Goal: Transaction & Acquisition: Purchase product/service

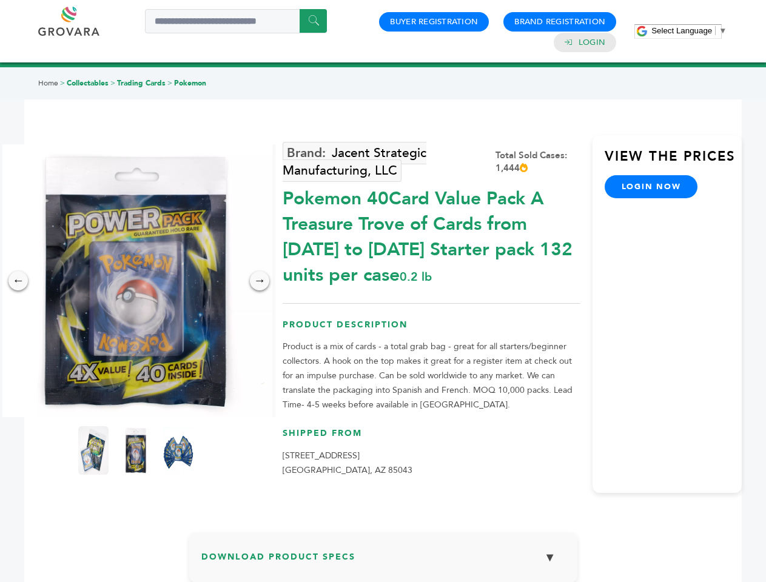
click at [689, 30] on span "Select Language" at bounding box center [681, 30] width 61 height 9
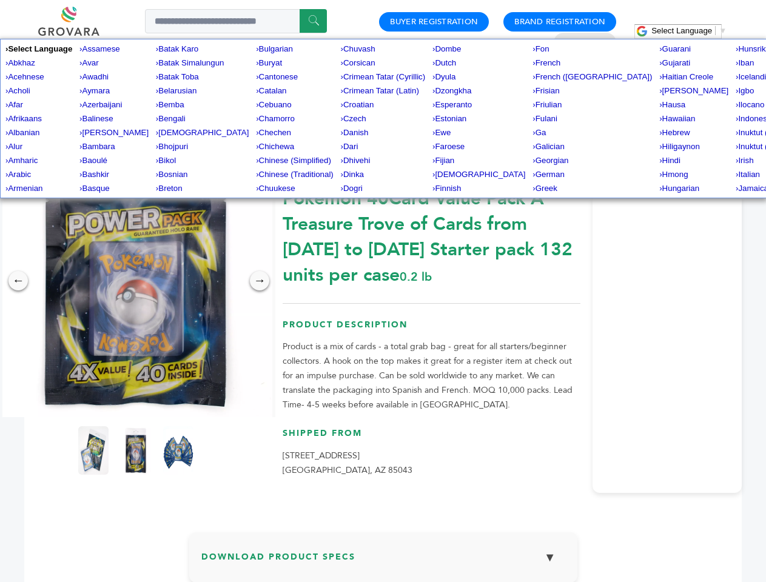
click at [136, 281] on img at bounding box center [135, 280] width 273 height 273
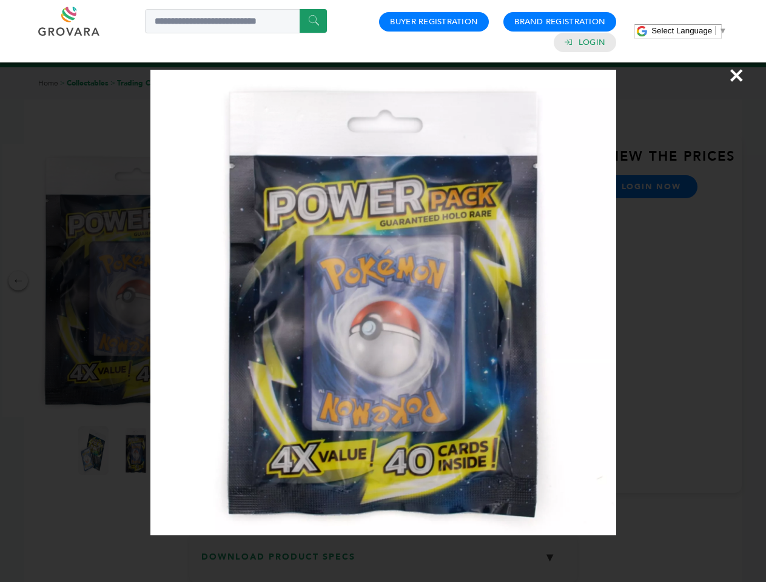
click at [18, 281] on div "×" at bounding box center [383, 291] width 766 height 582
click at [259, 281] on div "→" at bounding box center [259, 280] width 19 height 19
click at [93, 450] on img at bounding box center [93, 450] width 30 height 48
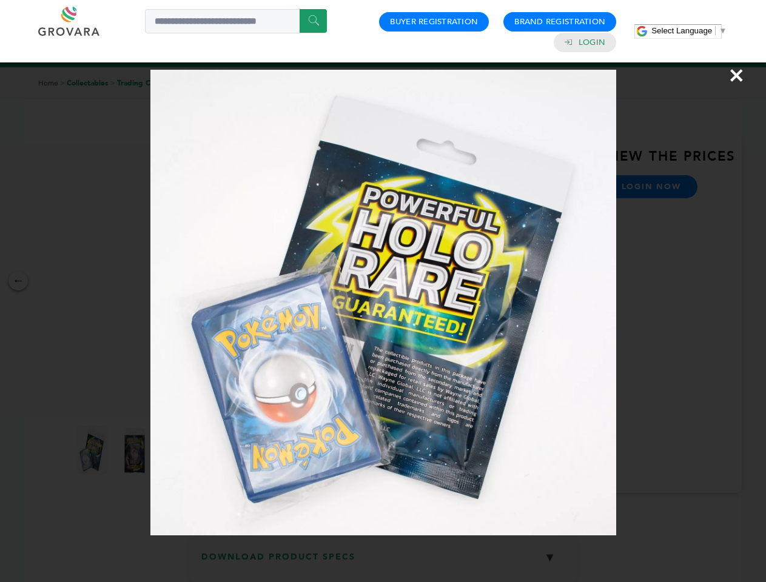
click at [136, 450] on div "×" at bounding box center [383, 291] width 766 height 582
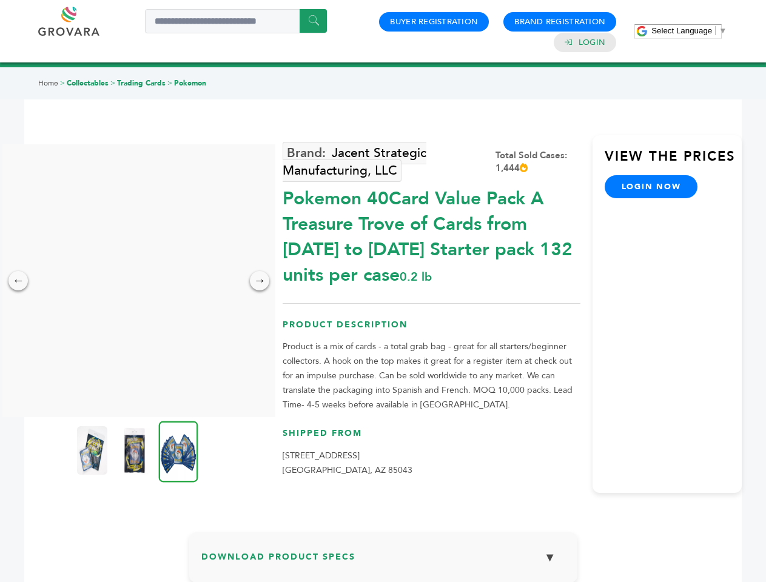
click at [178, 450] on img at bounding box center [178, 451] width 39 height 61
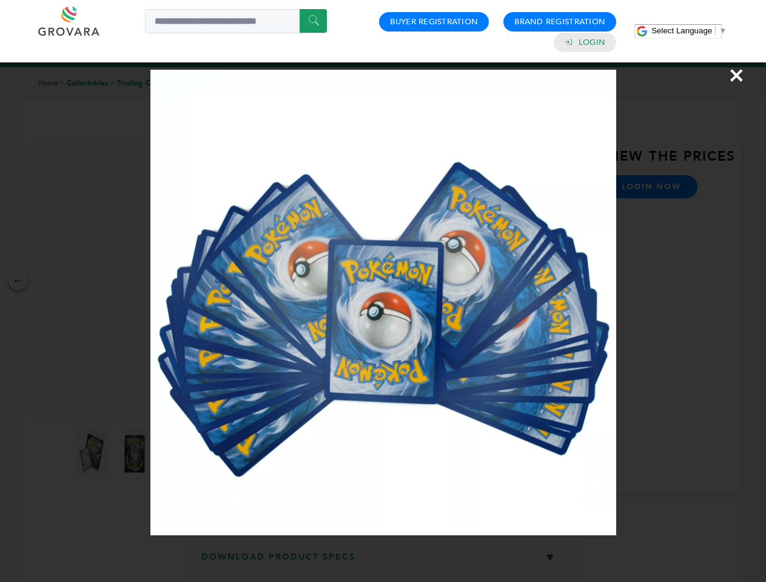
click at [383, 562] on div "×" at bounding box center [383, 291] width 766 height 582
